Goal: Transaction & Acquisition: Purchase product/service

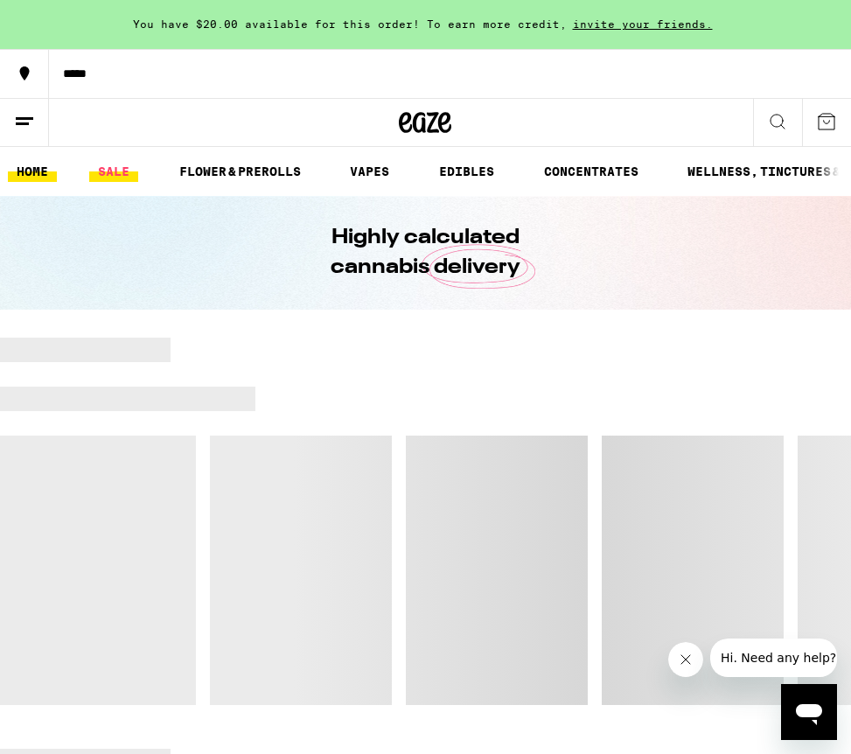
click at [124, 169] on link "SALE" at bounding box center [113, 171] width 49 height 21
